Goal: Obtain resource: Obtain resource

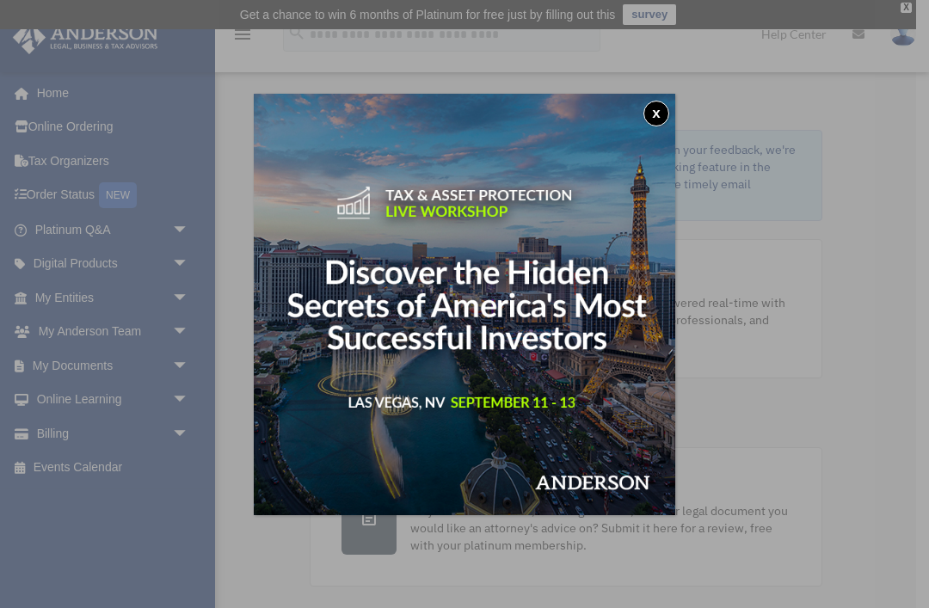
click at [659, 108] on button "x" at bounding box center [657, 114] width 26 height 26
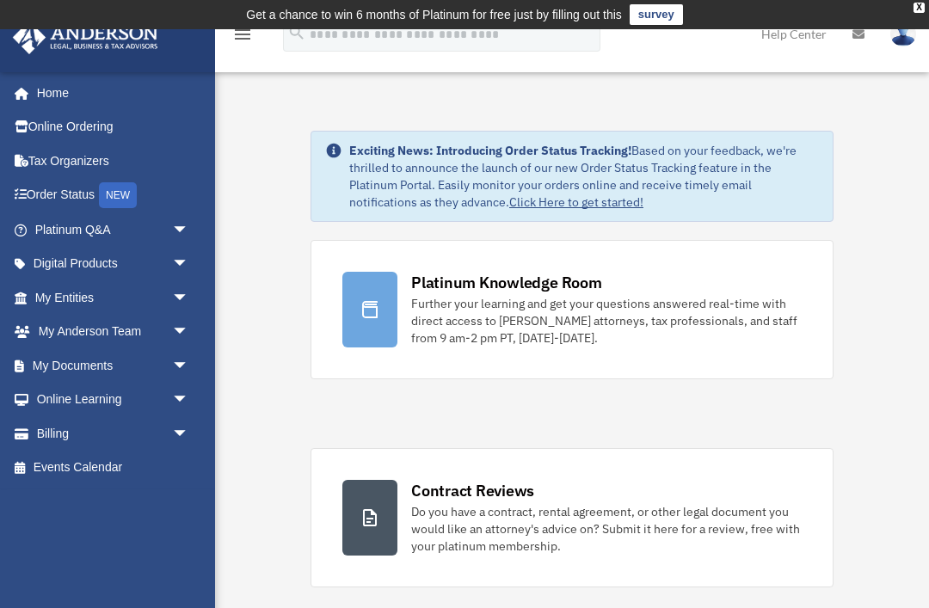
click at [66, 361] on link "My Documents arrow_drop_down" at bounding box center [113, 366] width 203 height 34
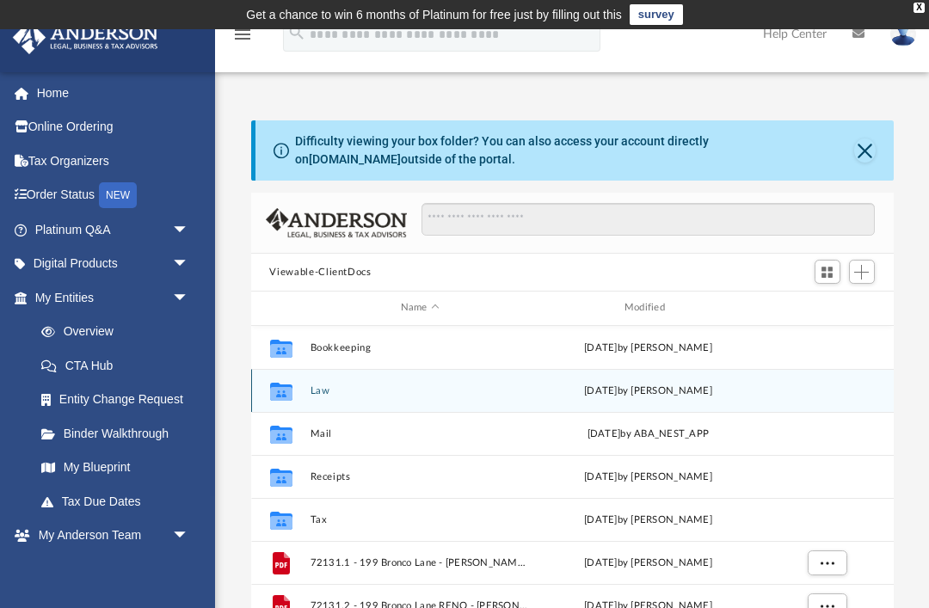
click at [284, 389] on icon "grid" at bounding box center [280, 393] width 22 height 14
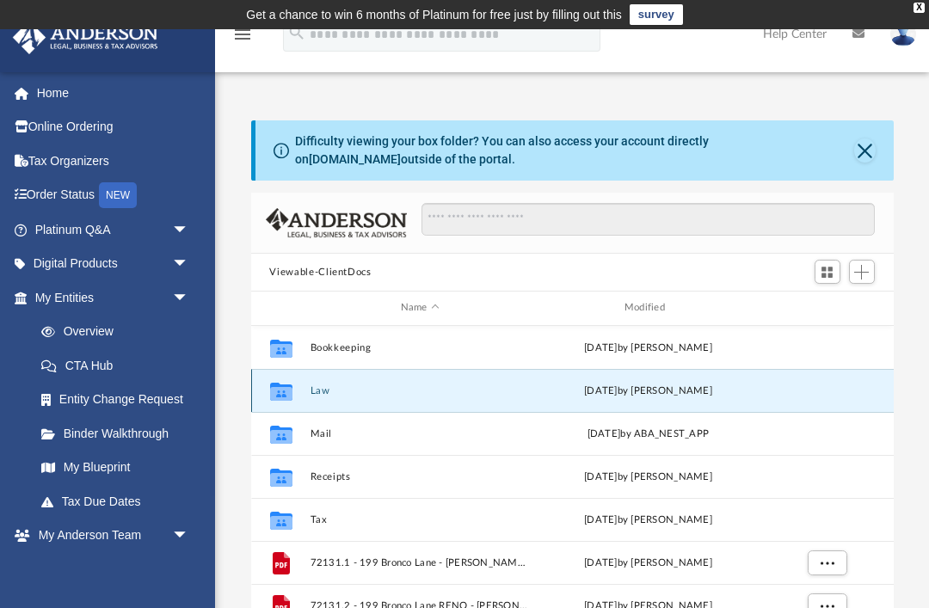
click at [286, 392] on icon "grid" at bounding box center [280, 393] width 22 height 14
click at [281, 388] on icon "grid" at bounding box center [280, 393] width 22 height 14
click at [321, 392] on button "Law" at bounding box center [420, 391] width 220 height 11
click at [320, 392] on button "Law" at bounding box center [420, 391] width 220 height 11
click at [318, 395] on button "Law" at bounding box center [420, 391] width 220 height 11
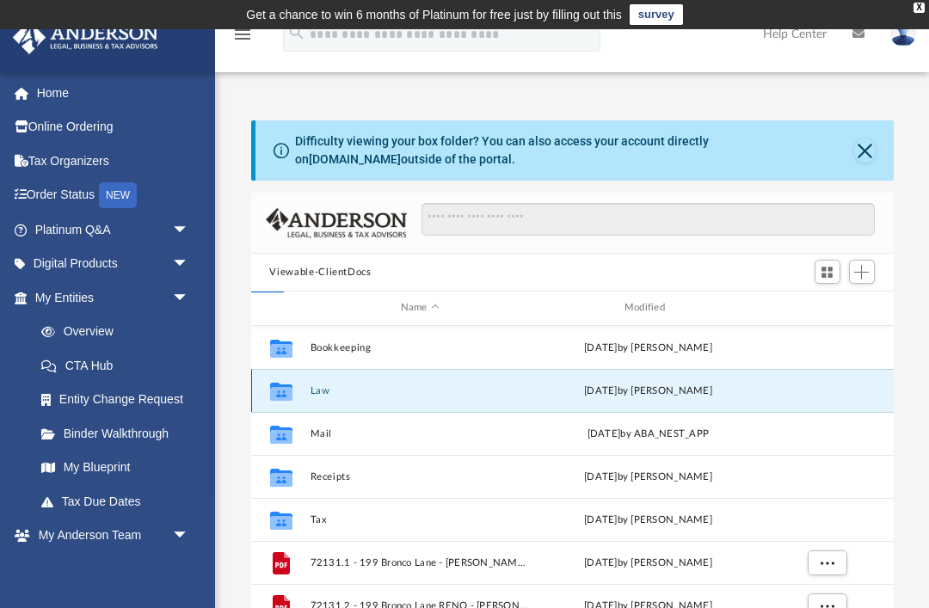
click at [318, 394] on button "Law" at bounding box center [420, 391] width 220 height 11
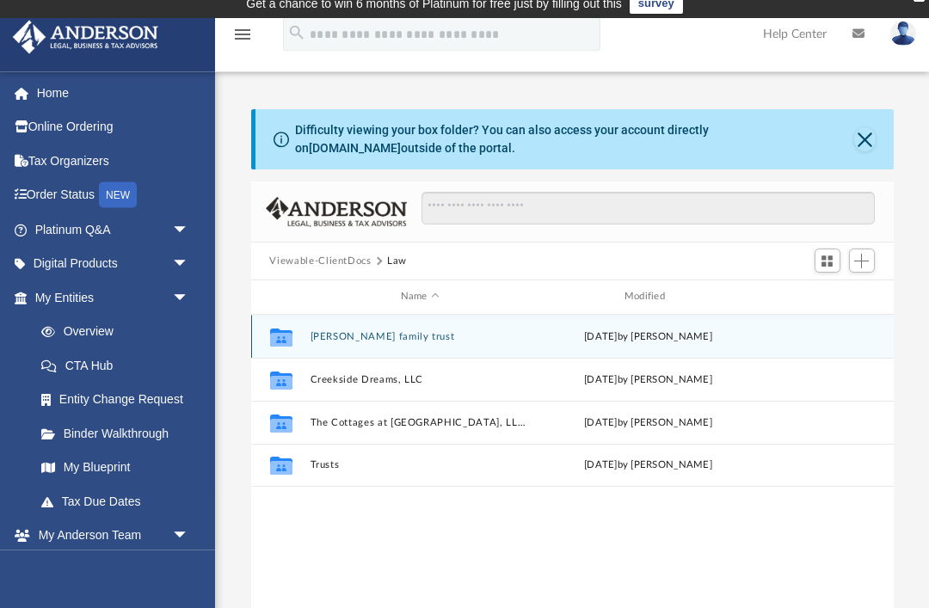
scroll to position [11, 0]
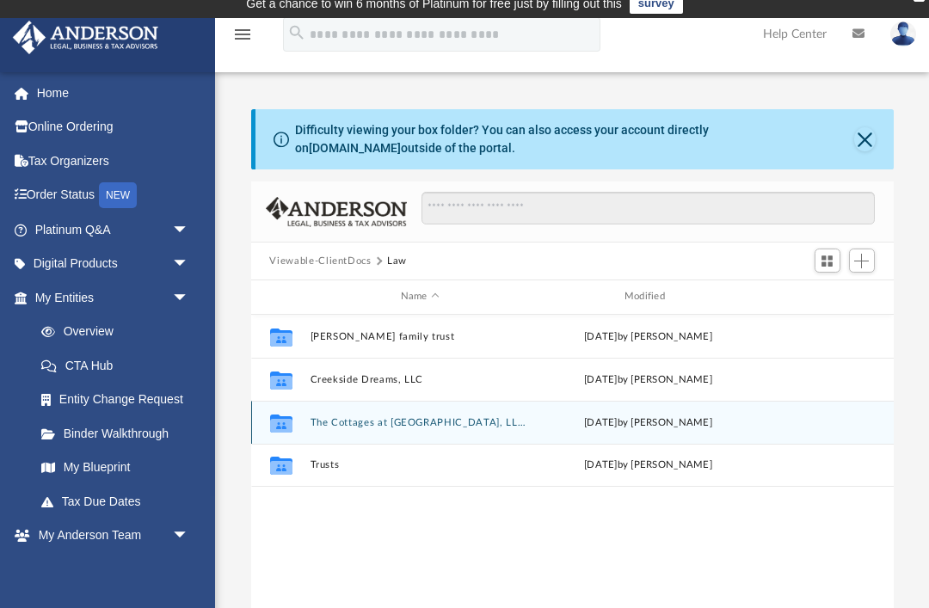
click at [465, 422] on button "The Cottages at [GEOGRAPHIC_DATA], LLC (Client Formed)" at bounding box center [420, 422] width 220 height 11
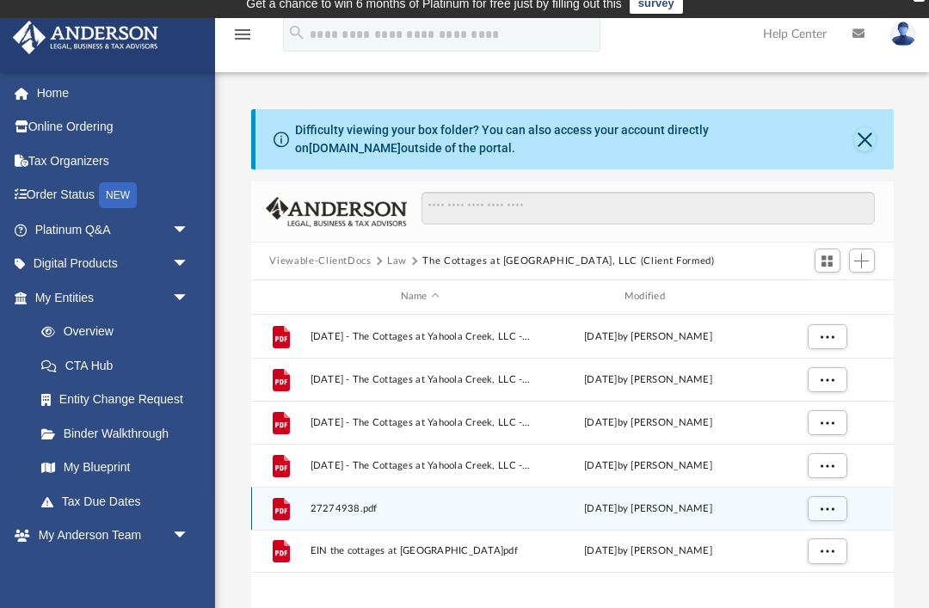
click at [381, 512] on span "27274938.pdf" at bounding box center [420, 508] width 220 height 11
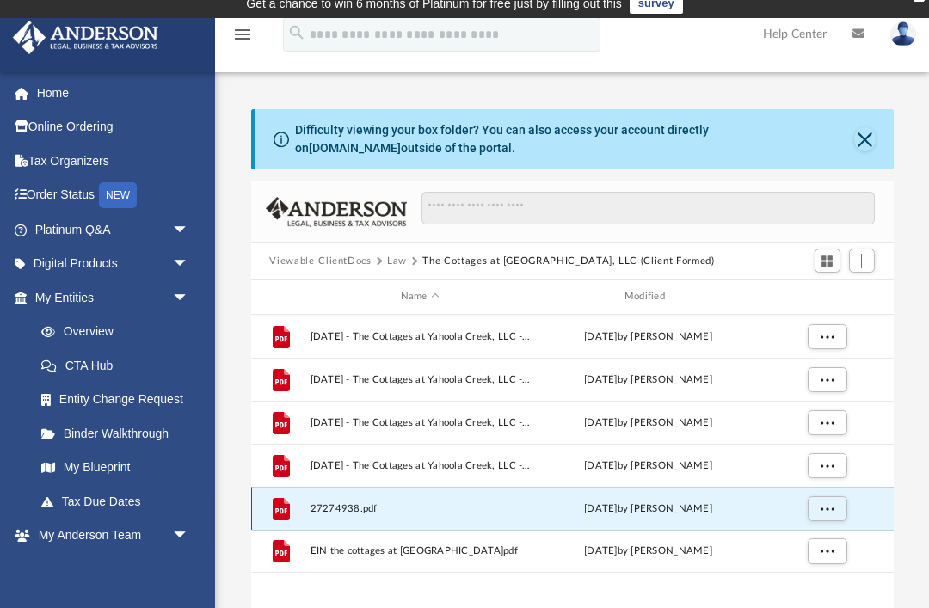
click at [384, 513] on span "27274938.pdf" at bounding box center [420, 508] width 220 height 11
click at [830, 508] on span "More options" at bounding box center [827, 507] width 14 height 9
click at [823, 549] on li "Preview" at bounding box center [812, 543] width 50 height 18
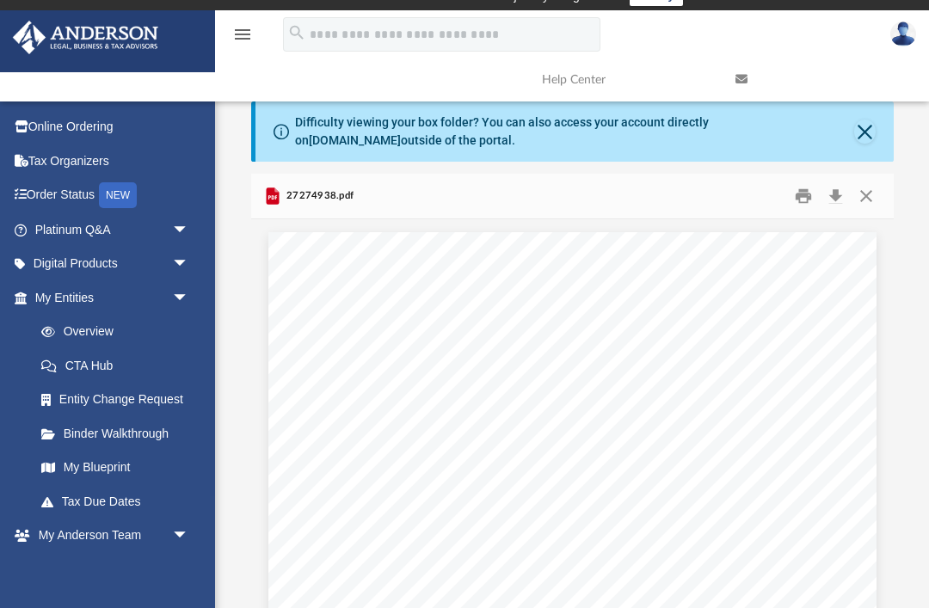
scroll to position [0, 0]
click at [874, 199] on button "Close" at bounding box center [866, 196] width 31 height 27
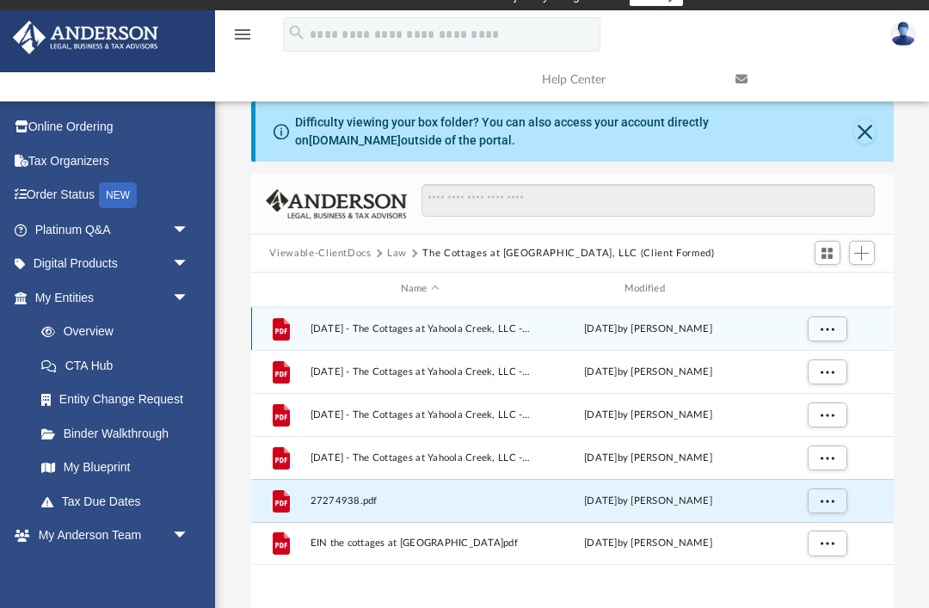
click at [475, 332] on span "[DATE] - The Cottages at Yahoola Creek, LLC - Assignment of Interest - DocuSign…" at bounding box center [420, 329] width 220 height 11
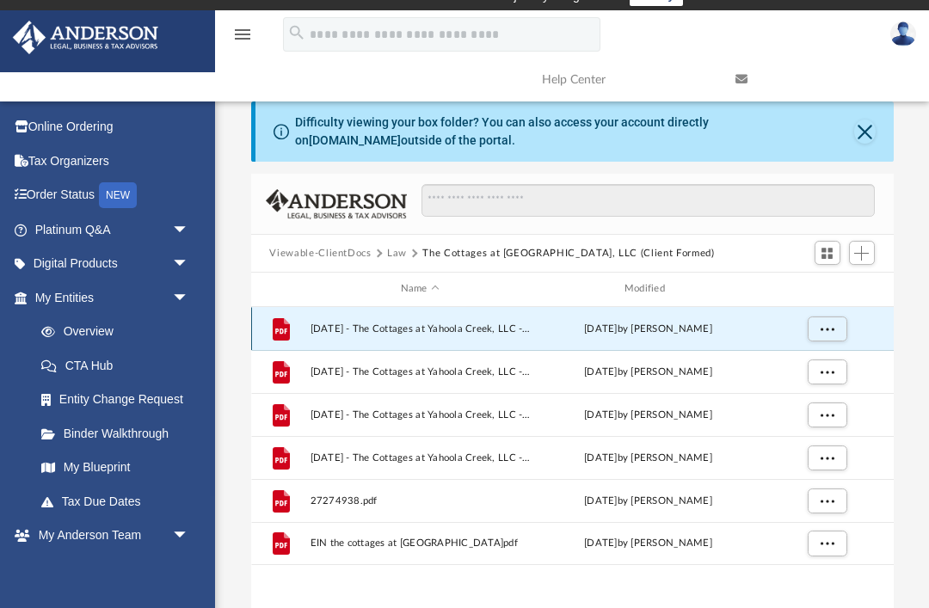
click at [841, 326] on button "More options" at bounding box center [827, 329] width 40 height 26
click at [804, 369] on li "Preview" at bounding box center [812, 363] width 50 height 18
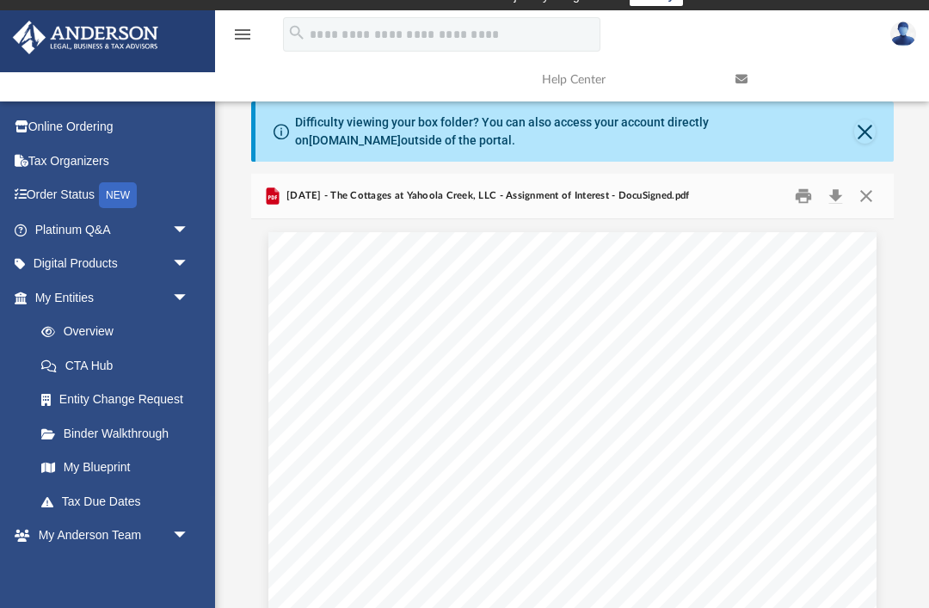
click at [873, 205] on button "Close" at bounding box center [866, 196] width 31 height 27
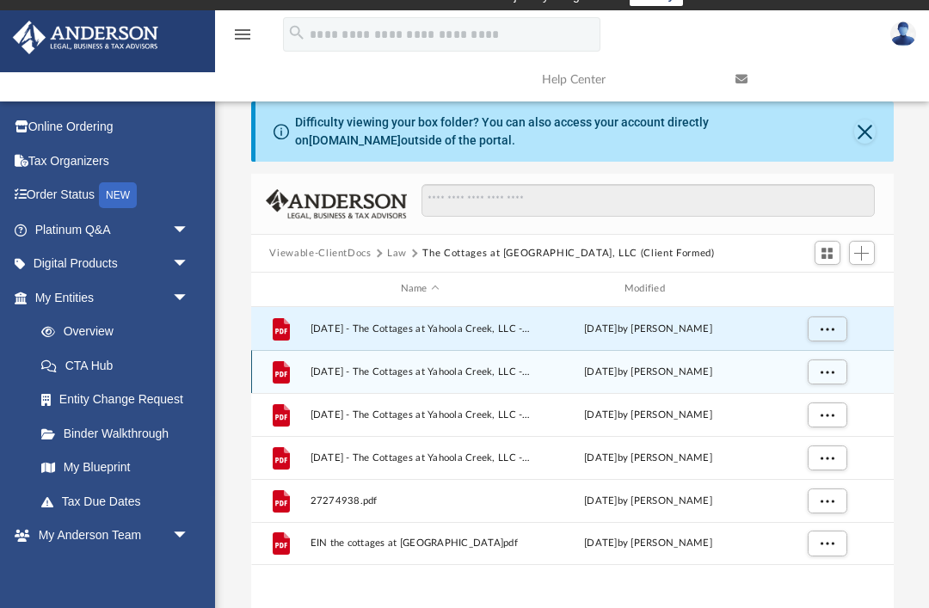
click at [346, 367] on span "[DATE] - The Cottages at Yahoola Creek, LLC - Assignment of Interest.pdf" at bounding box center [420, 372] width 220 height 11
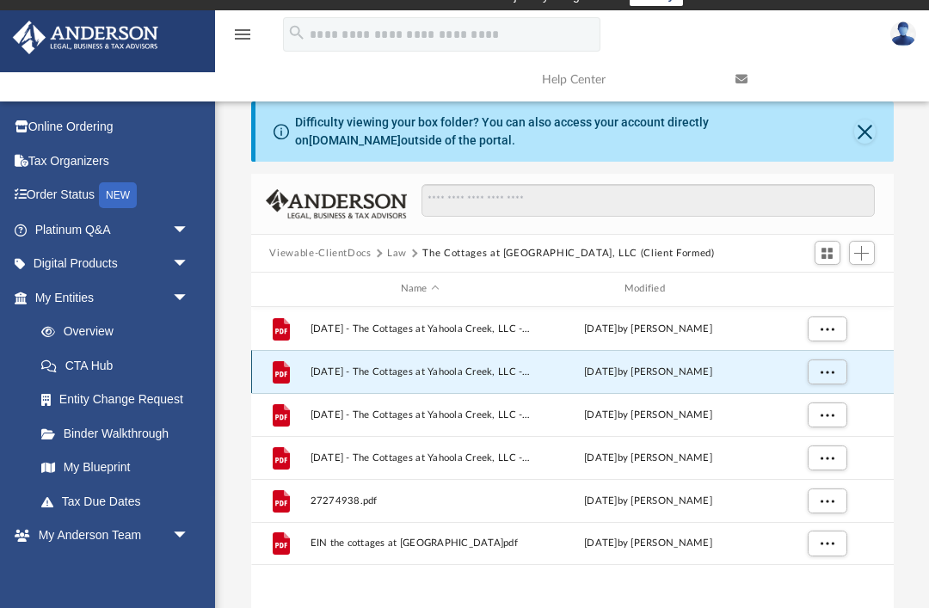
click at [834, 374] on span "More options" at bounding box center [827, 371] width 14 height 9
click at [817, 411] on li "Preview" at bounding box center [812, 406] width 50 height 18
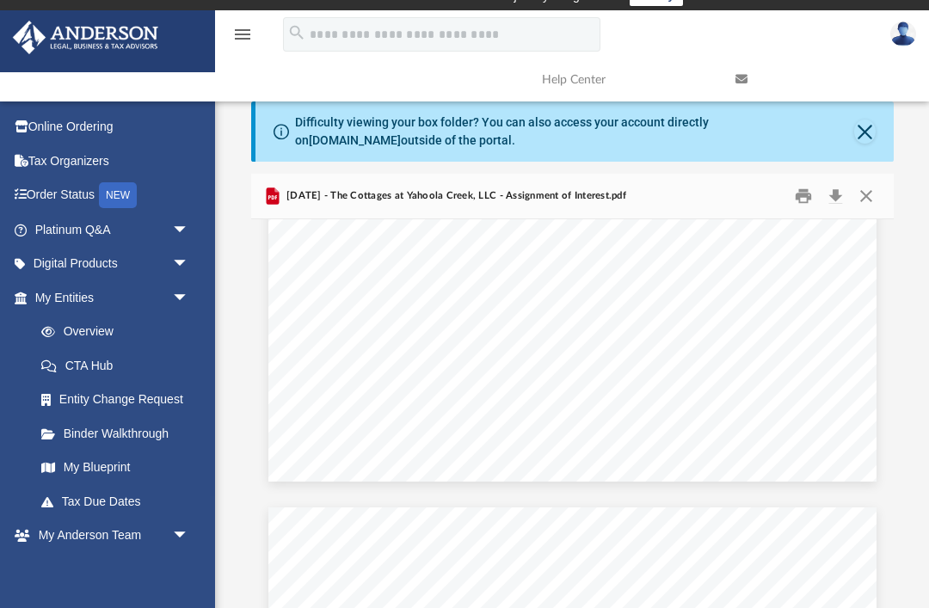
scroll to position [489, 0]
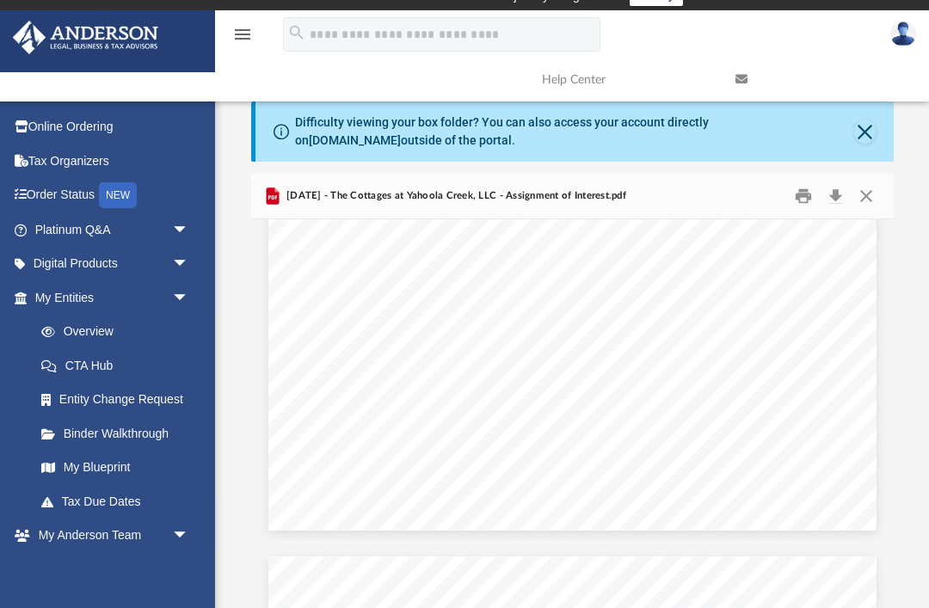
click at [880, 198] on button "Close" at bounding box center [866, 196] width 31 height 27
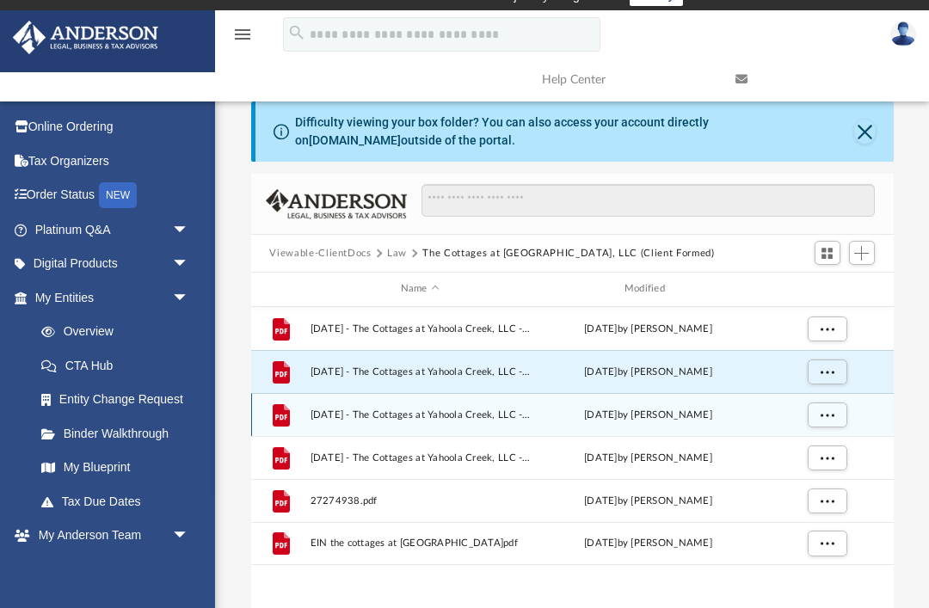
click at [352, 413] on span "[DATE] - The Cottages at Yahoola Creek, LLC - Special Members Meeting - DocuSig…" at bounding box center [420, 415] width 220 height 11
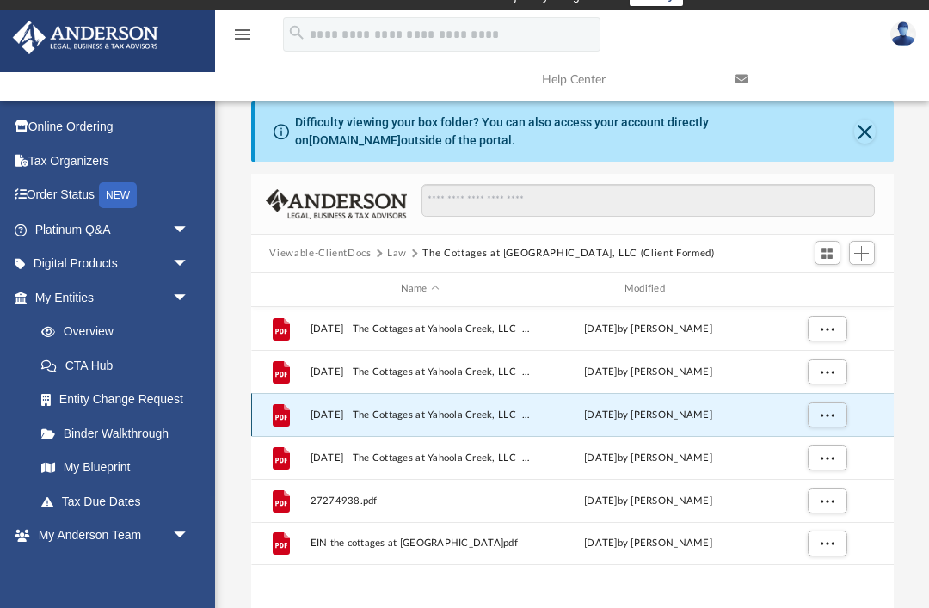
click at [827, 419] on span "More options" at bounding box center [827, 414] width 14 height 9
click at [820, 456] on li "Preview" at bounding box center [812, 449] width 50 height 18
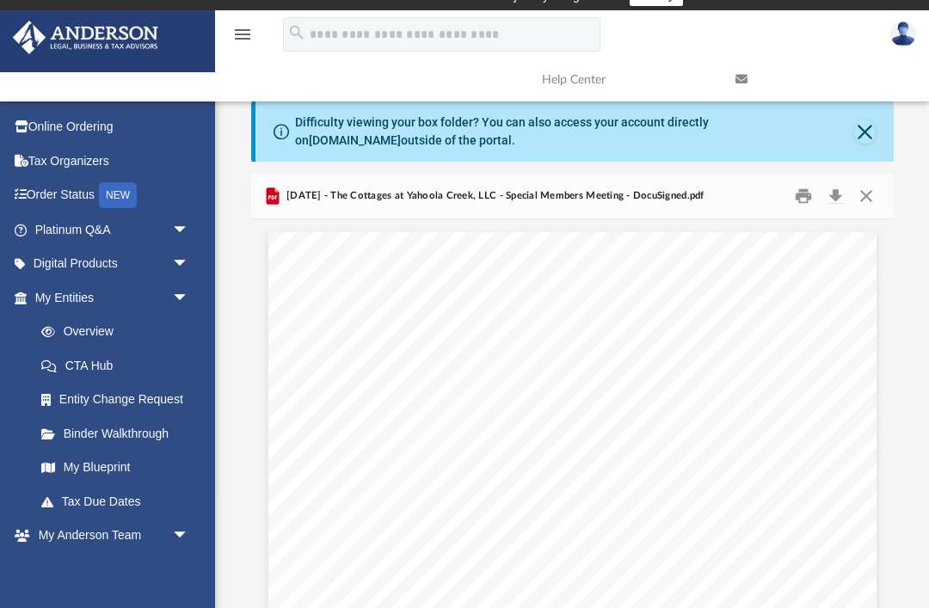
scroll to position [-1, 0]
click at [874, 201] on button "Close" at bounding box center [866, 196] width 31 height 27
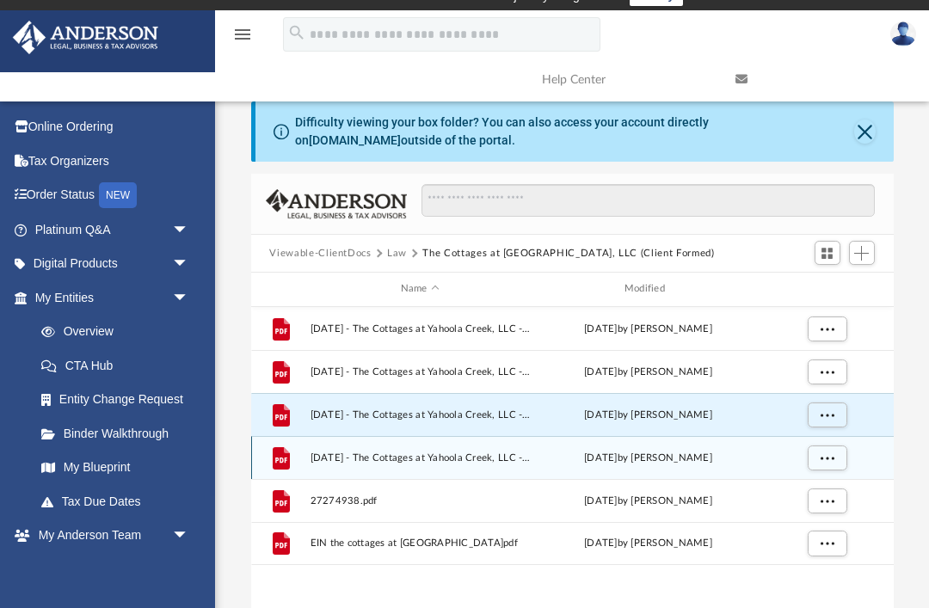
click at [343, 460] on span "[DATE] - The Cottages at Yahoola Creek, LLC - Special Members Meeting.pdf" at bounding box center [420, 458] width 220 height 11
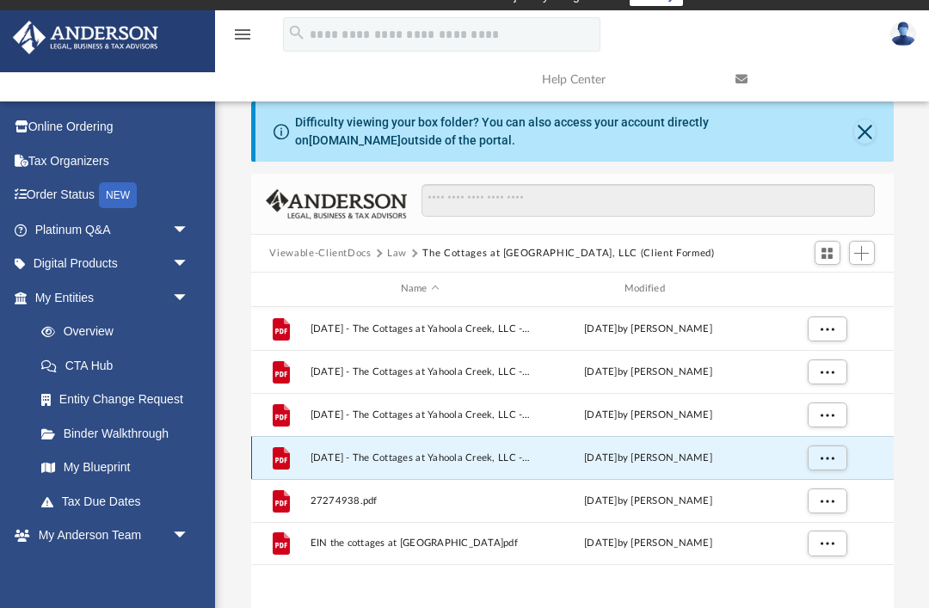
click at [830, 459] on span "More options" at bounding box center [827, 457] width 14 height 9
click at [821, 499] on li "Preview" at bounding box center [812, 492] width 50 height 18
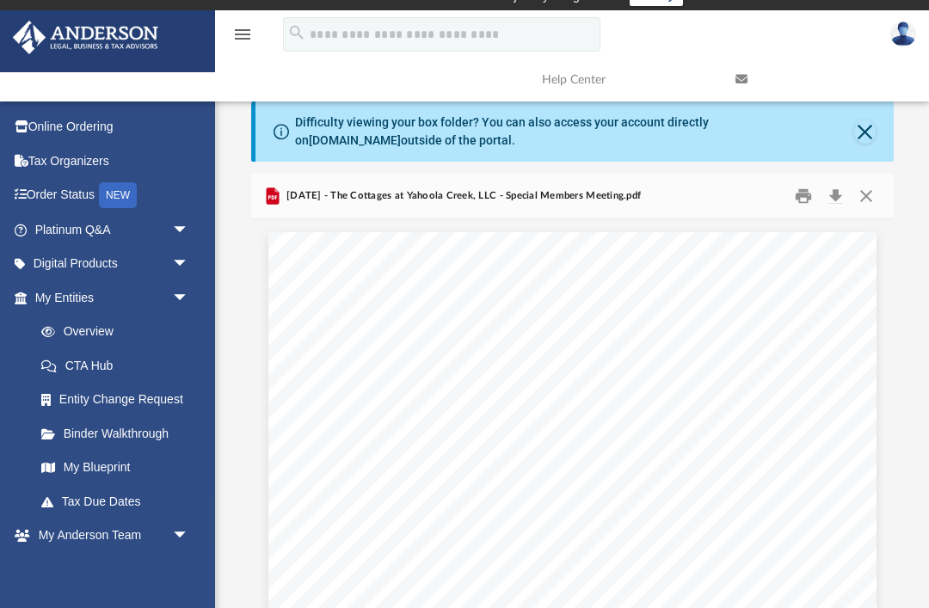
scroll to position [-2, 0]
click at [863, 202] on button "Close" at bounding box center [866, 196] width 31 height 27
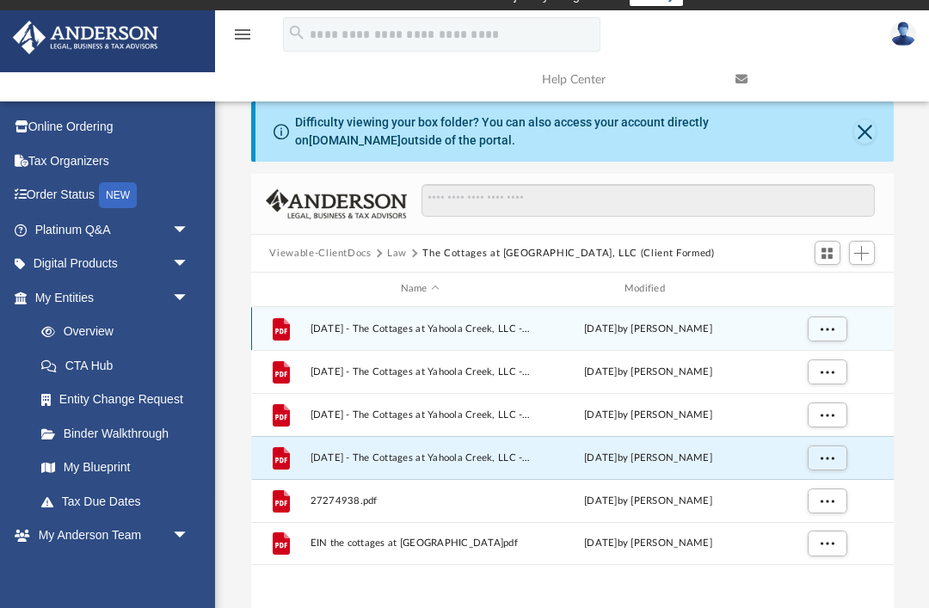
click at [830, 327] on span "More options" at bounding box center [827, 328] width 14 height 9
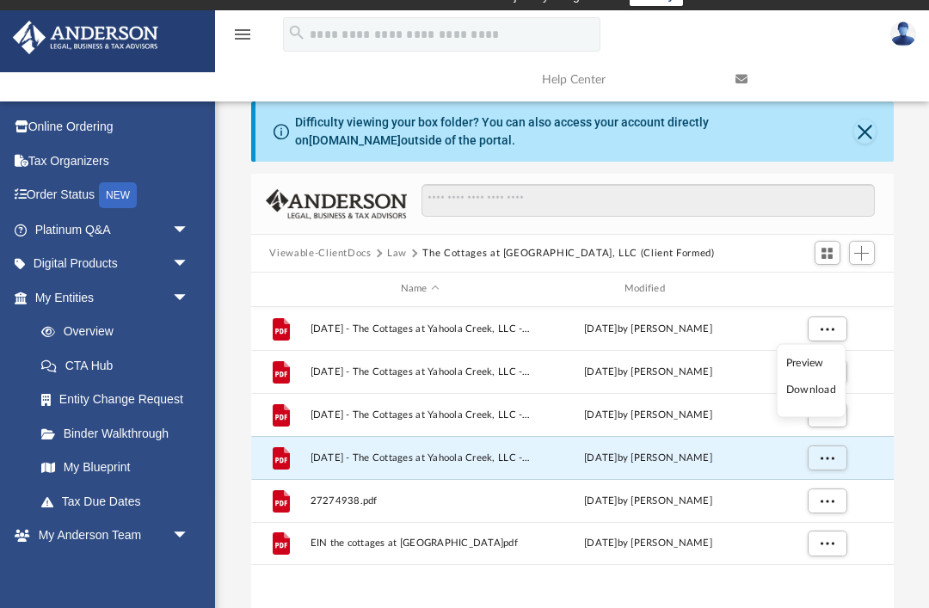
click at [806, 367] on li "Preview" at bounding box center [812, 363] width 50 height 18
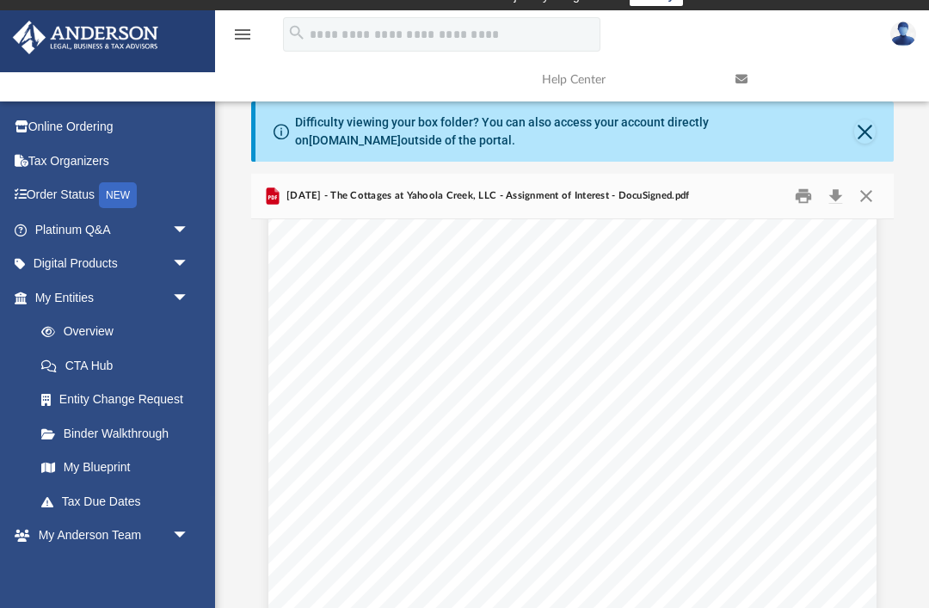
click at [878, 200] on button "Close" at bounding box center [866, 196] width 31 height 27
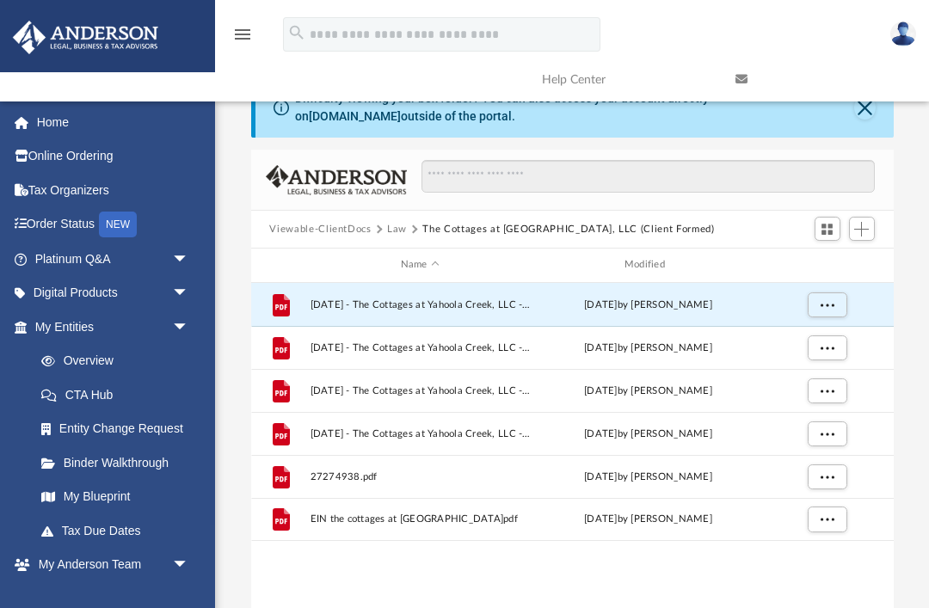
scroll to position [51, 0]
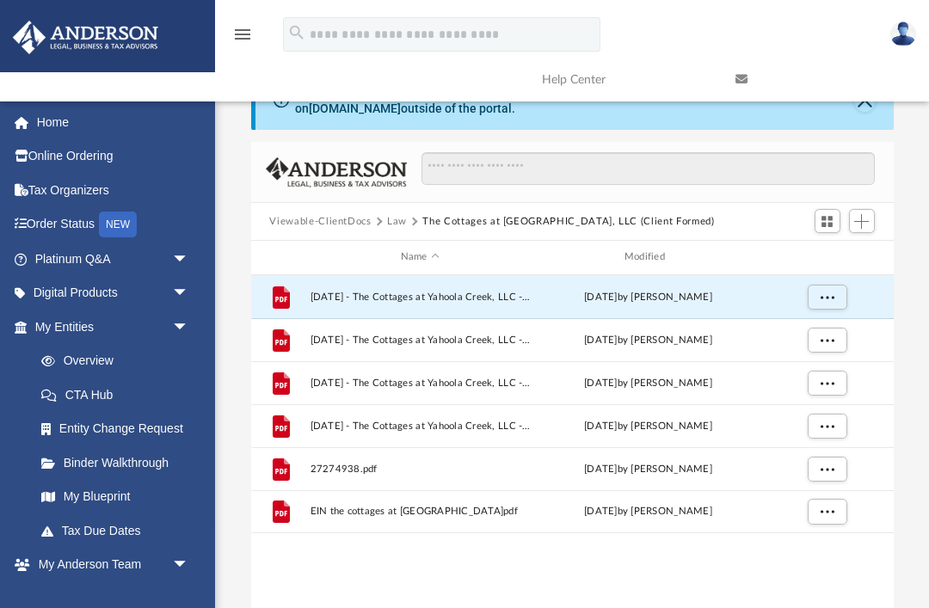
click at [393, 225] on button "Law" at bounding box center [397, 221] width 20 height 15
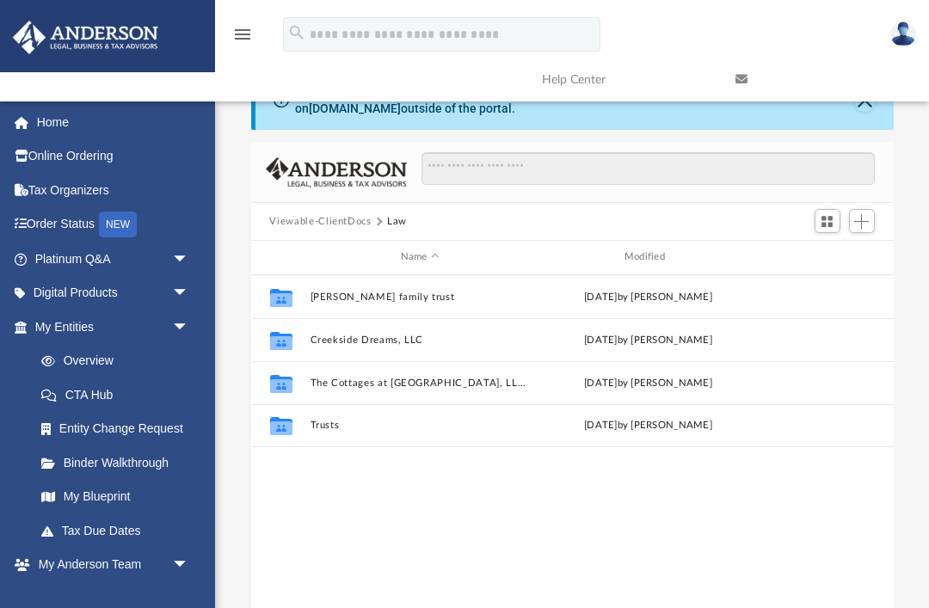
click at [344, 223] on button "Viewable-ClientDocs" at bounding box center [320, 221] width 102 height 15
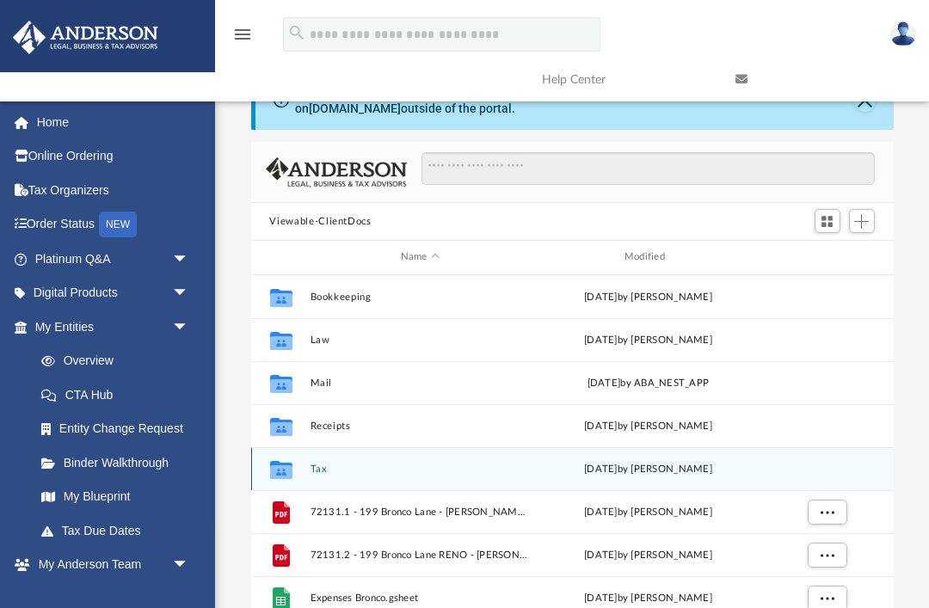
click at [404, 464] on button "Tax" at bounding box center [420, 469] width 220 height 11
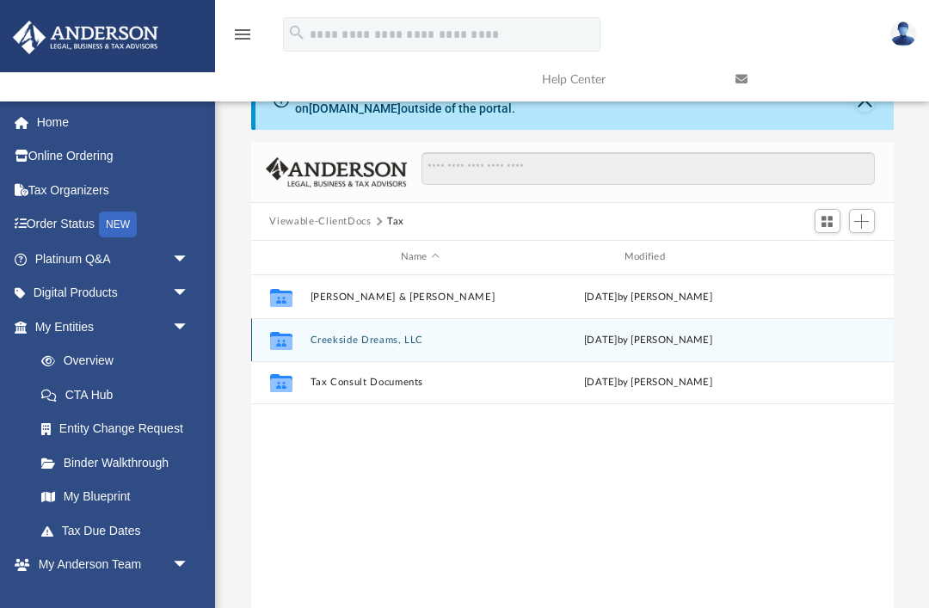
click at [416, 343] on button "Creekside Dreams, LLC" at bounding box center [420, 340] width 220 height 11
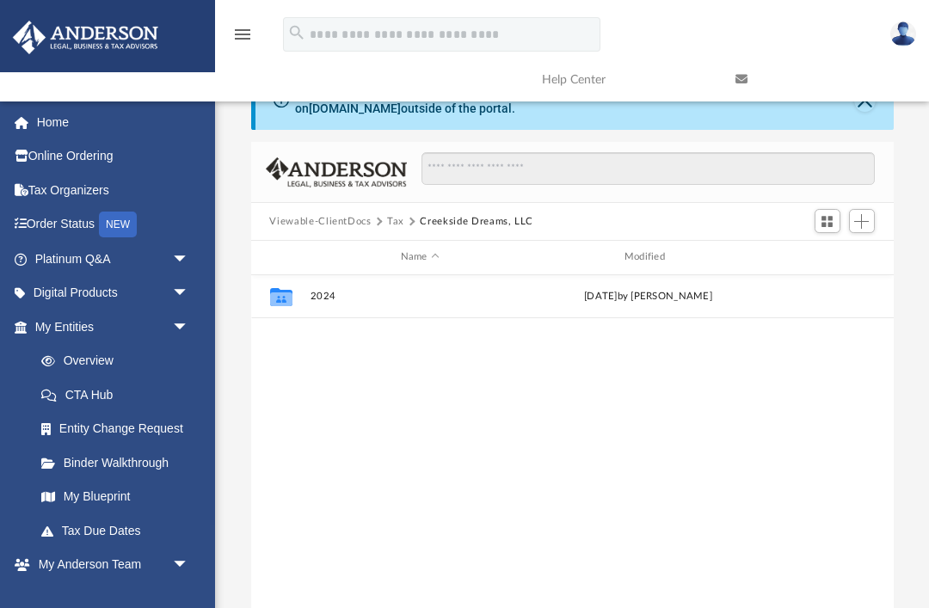
click at [397, 226] on button "Tax" at bounding box center [395, 221] width 17 height 15
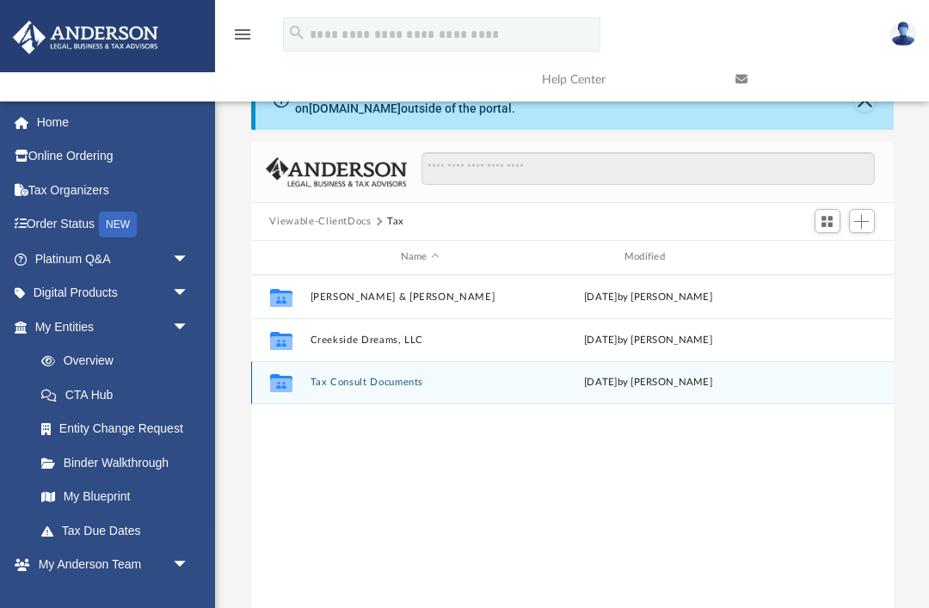
click at [431, 386] on button "Tax Consult Documents" at bounding box center [420, 382] width 220 height 11
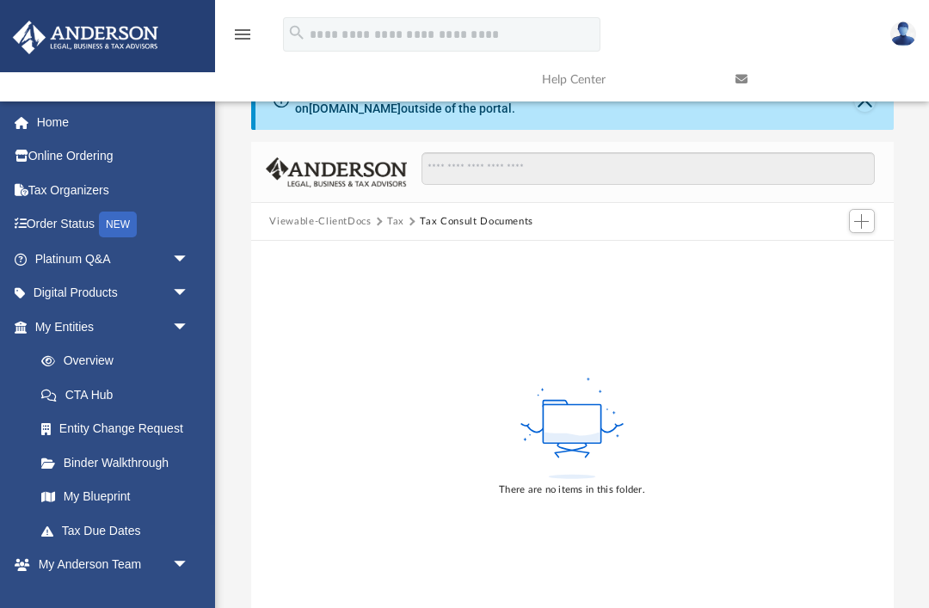
click at [390, 227] on button "Tax" at bounding box center [395, 221] width 17 height 15
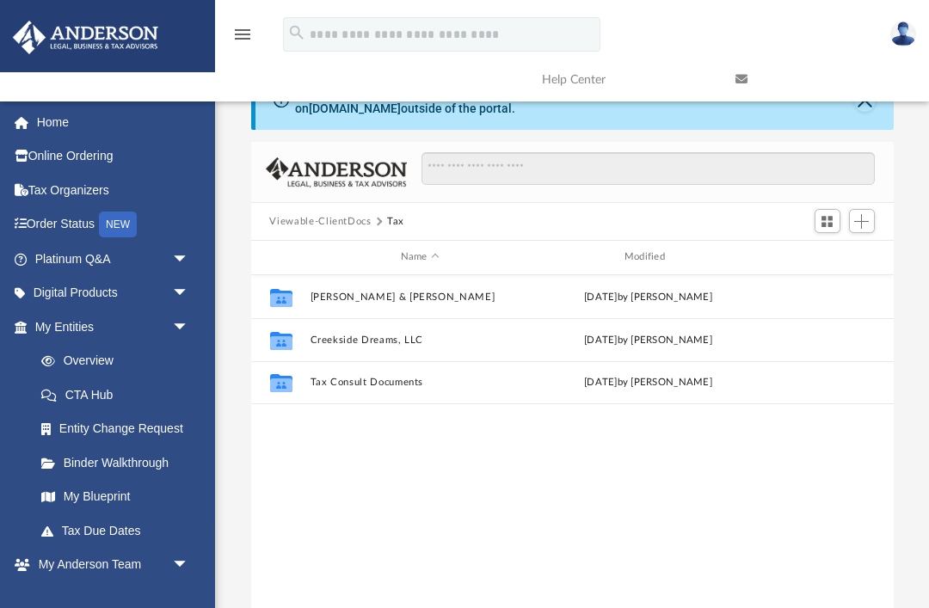
scroll to position [392, 643]
click at [439, 299] on button "[PERSON_NAME] & [PERSON_NAME]" at bounding box center [420, 297] width 220 height 11
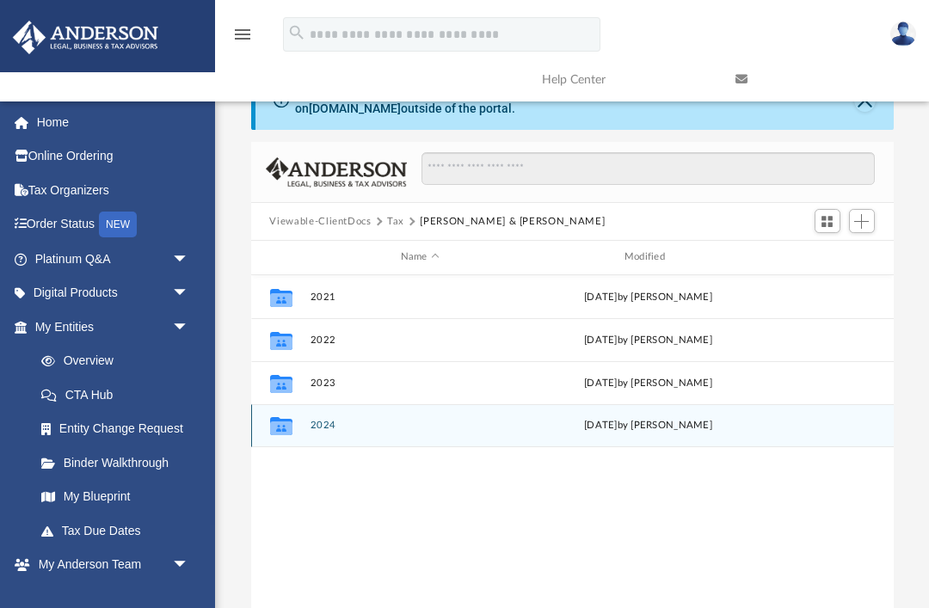
click at [453, 430] on button "2024" at bounding box center [420, 425] width 220 height 11
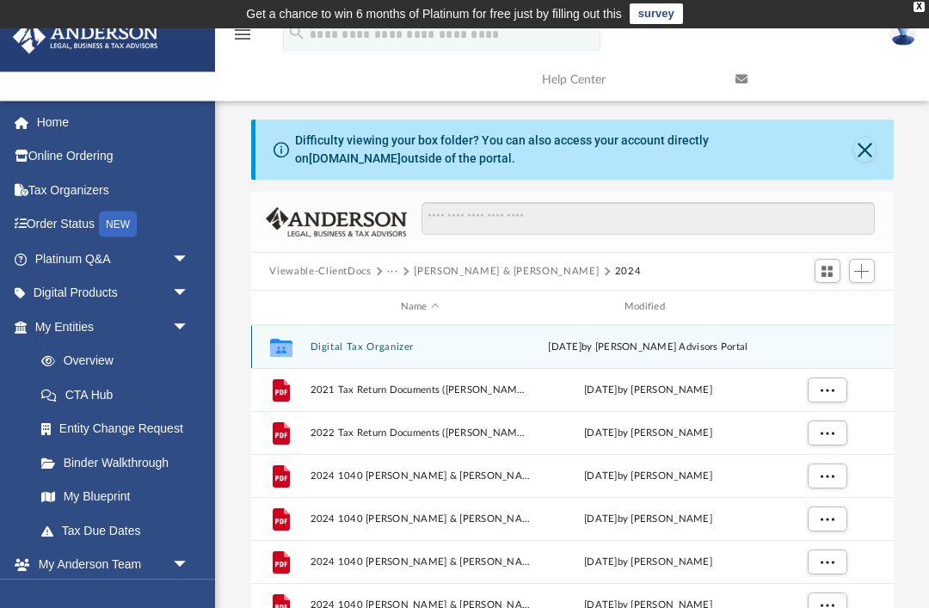
scroll to position [0, 0]
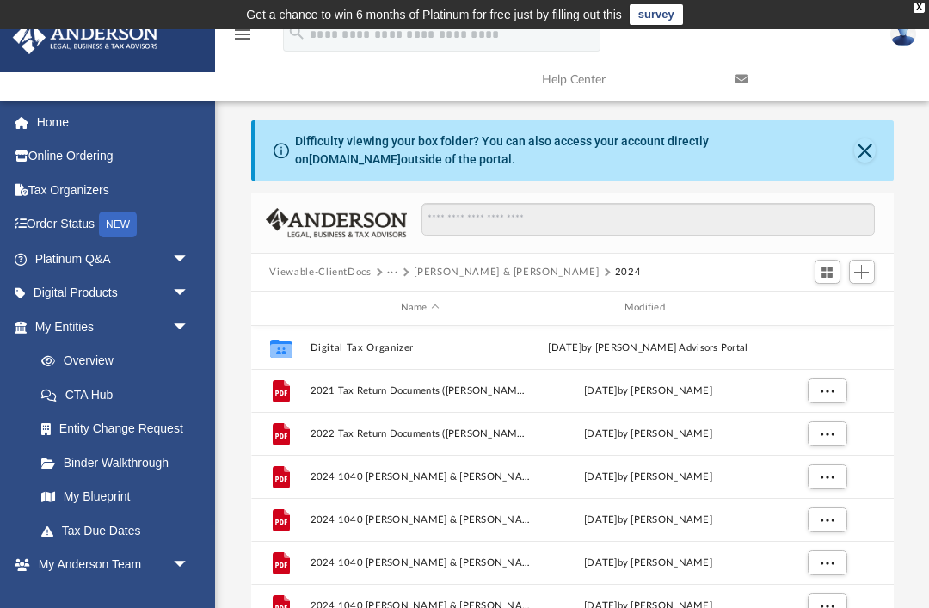
click at [431, 275] on button "[PERSON_NAME] & [PERSON_NAME]" at bounding box center [506, 272] width 185 height 15
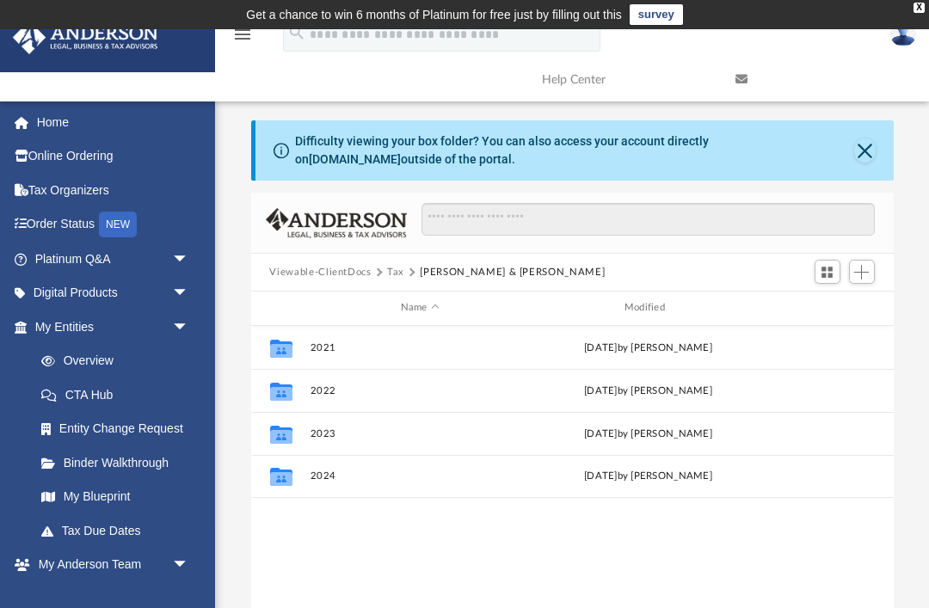
click at [348, 274] on button "Viewable-ClientDocs" at bounding box center [320, 272] width 102 height 15
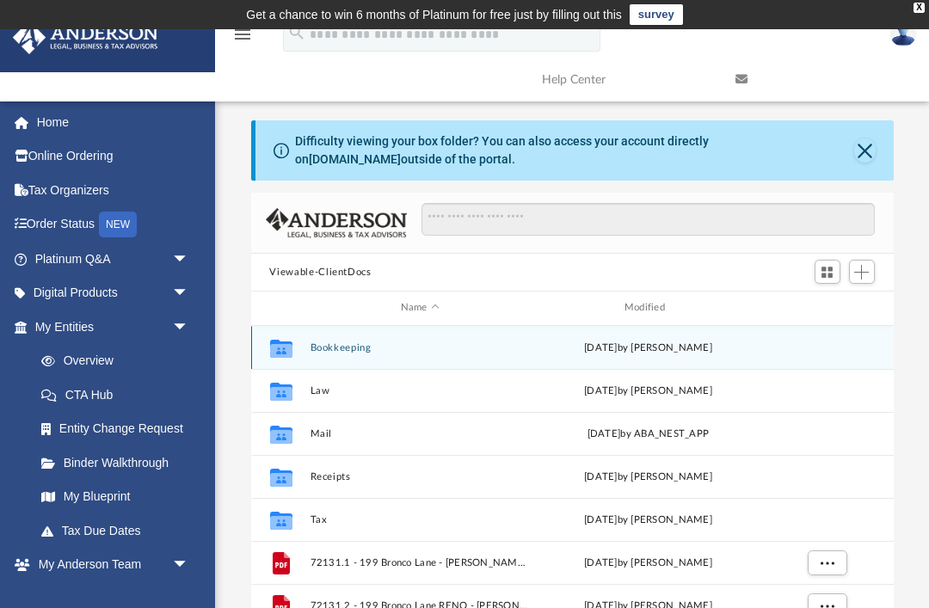
click at [458, 350] on button "Bookkeeping" at bounding box center [420, 348] width 220 height 11
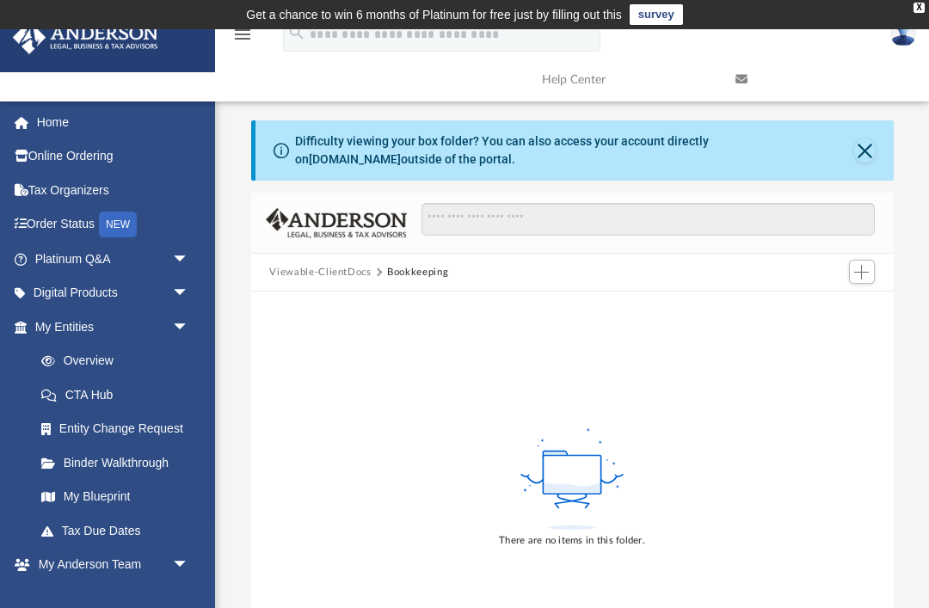
click at [348, 277] on button "Viewable-ClientDocs" at bounding box center [320, 272] width 102 height 15
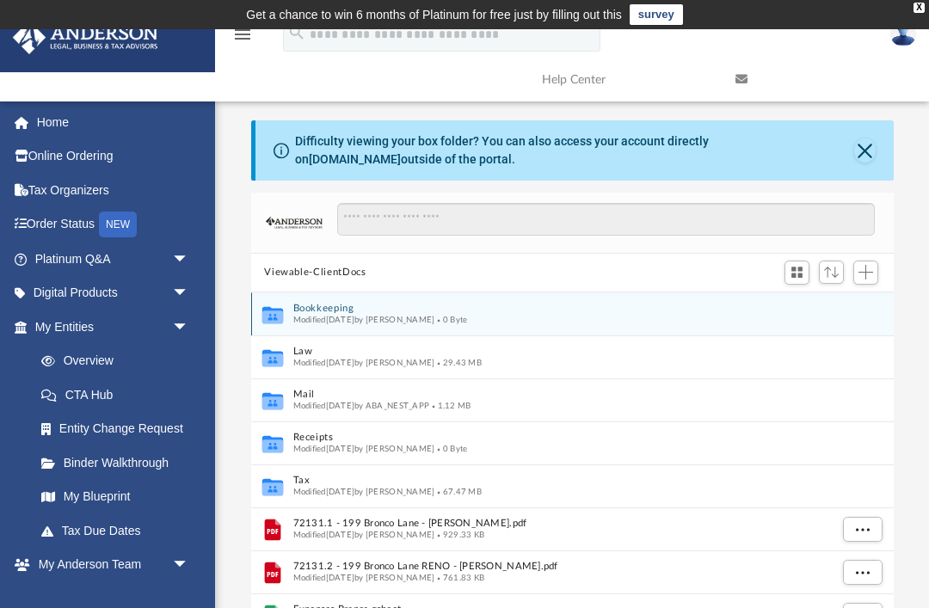
scroll to position [392, 643]
